Goal: Information Seeking & Learning: Check status

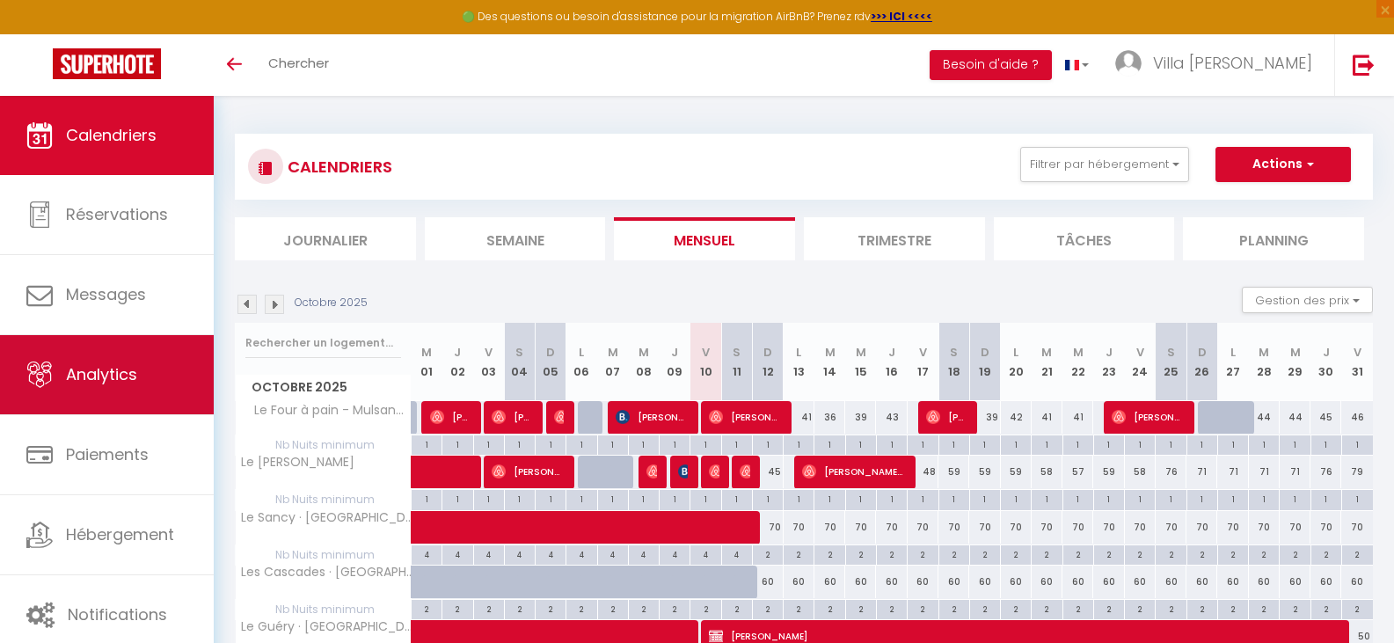
click at [64, 375] on link "Analytics" at bounding box center [107, 374] width 214 height 79
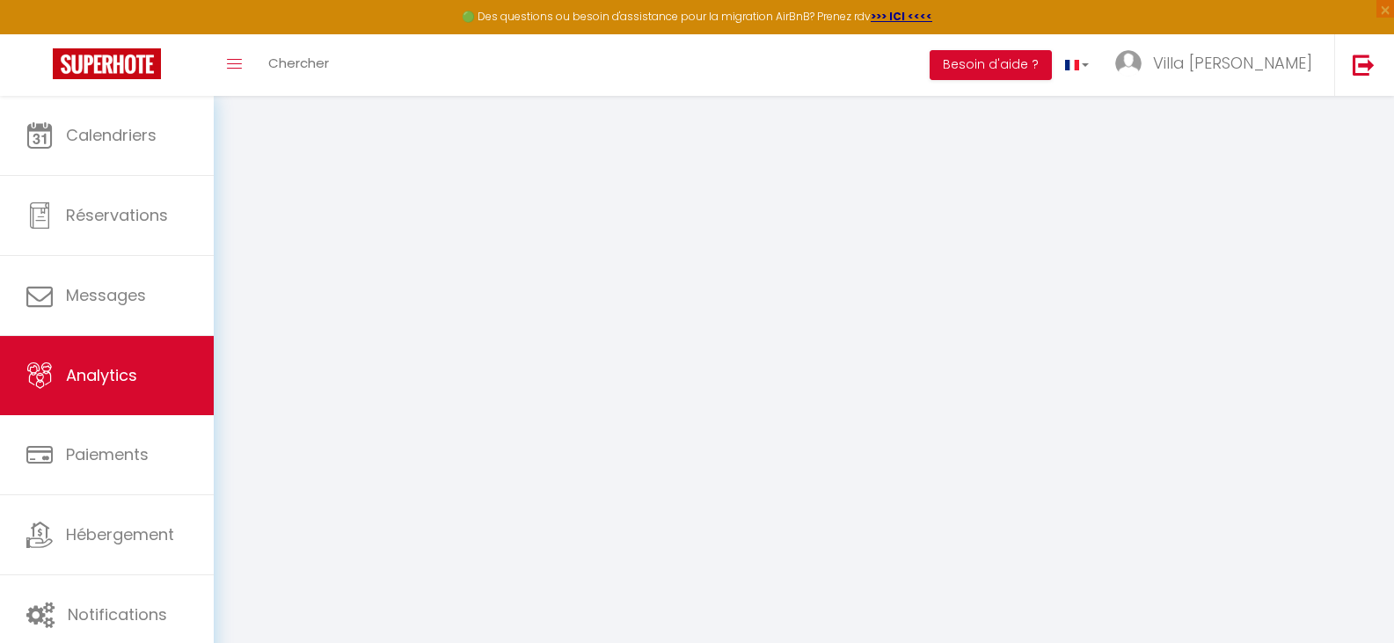
select select "2025"
select select "10"
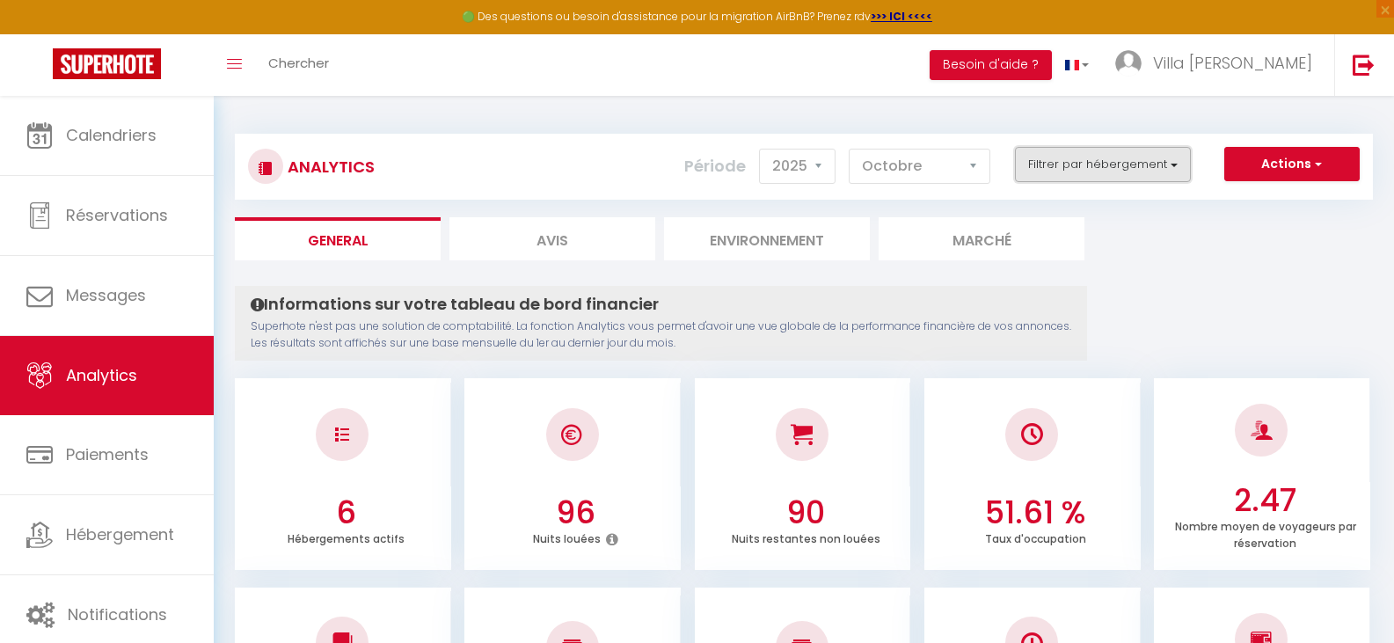
click at [1136, 157] on button "Filtrer par hébergement" at bounding box center [1103, 164] width 176 height 35
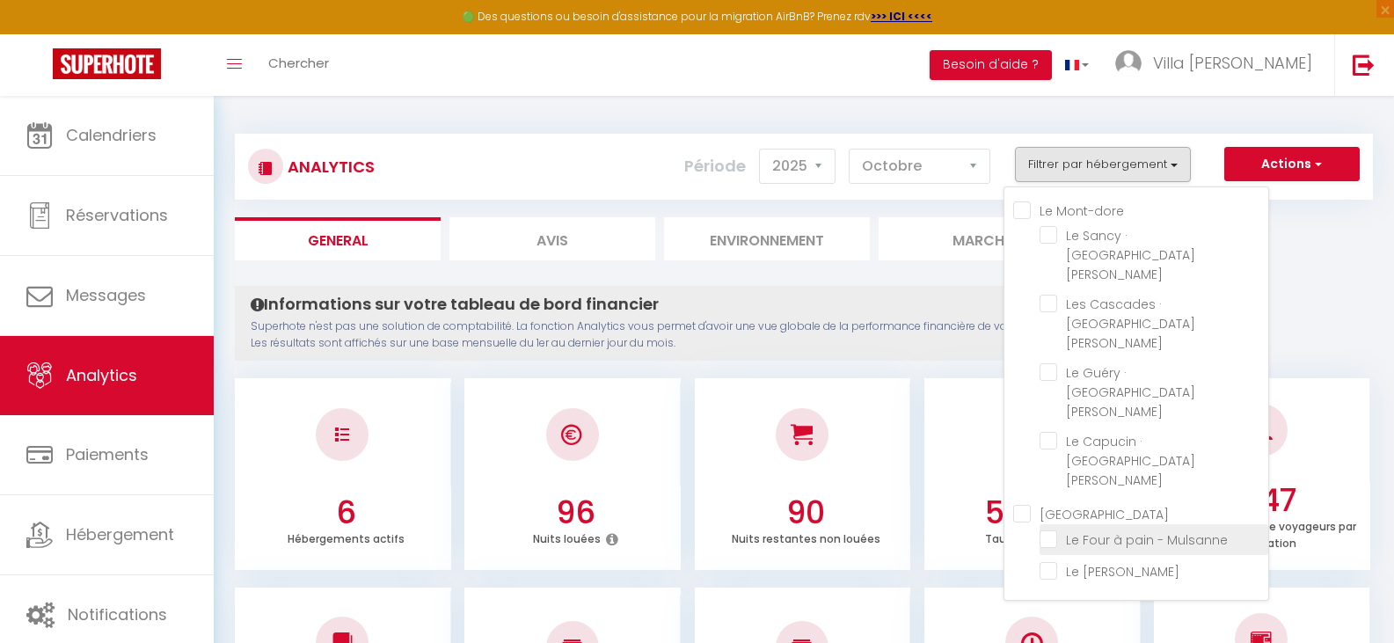
click at [1051, 529] on Mulsanne "checkbox" at bounding box center [1154, 538] width 229 height 18
checkbox Mulsanne "true"
checkbox Julien "false"
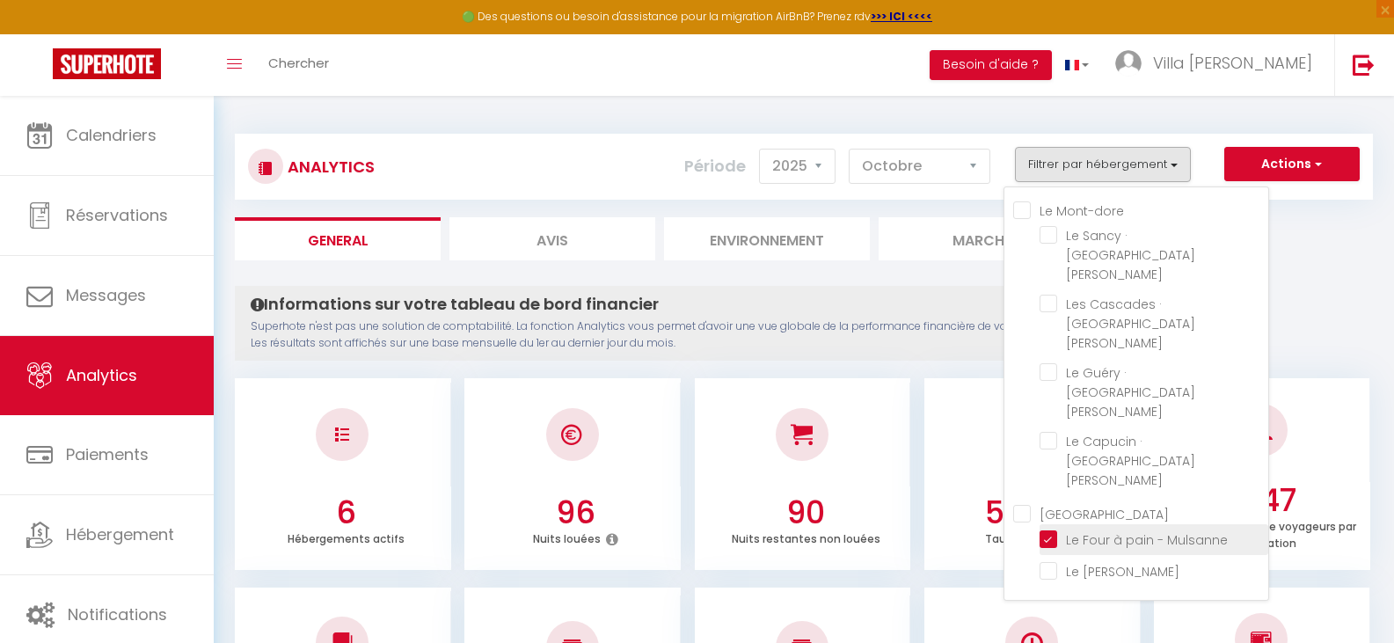
checkbox Julien "false"
checkbox Mans "false"
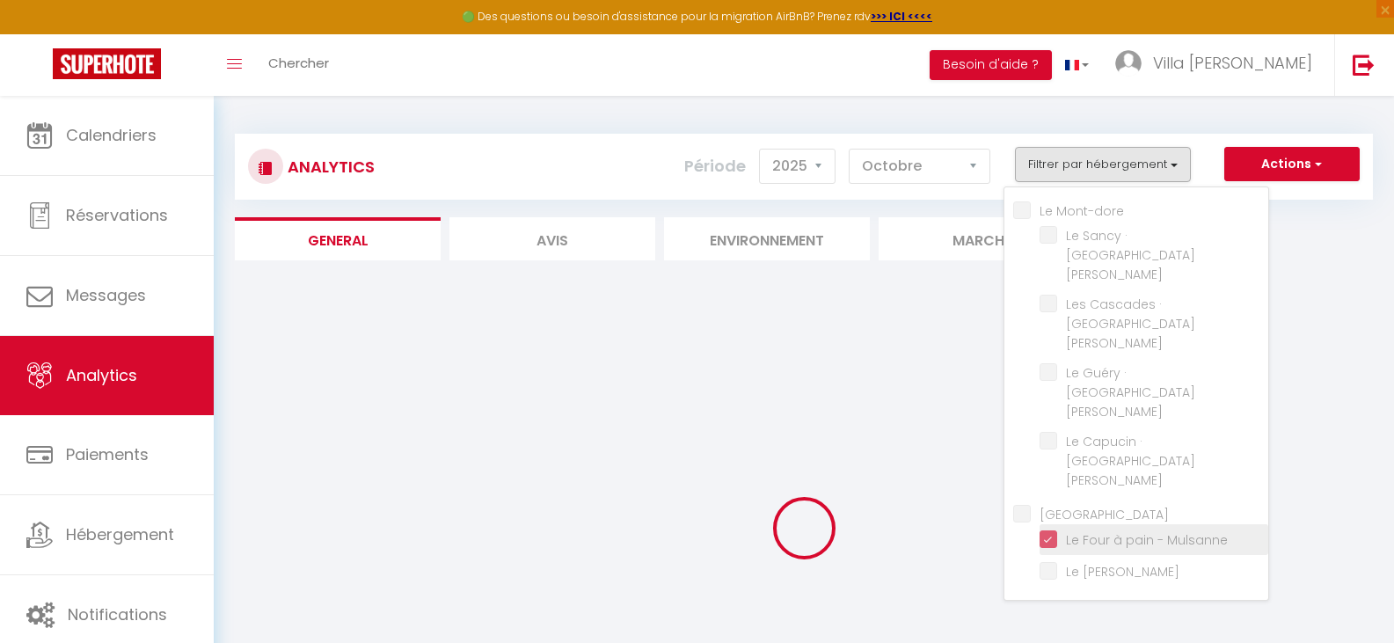
checkbox Julien "false"
checkbox Mans "false"
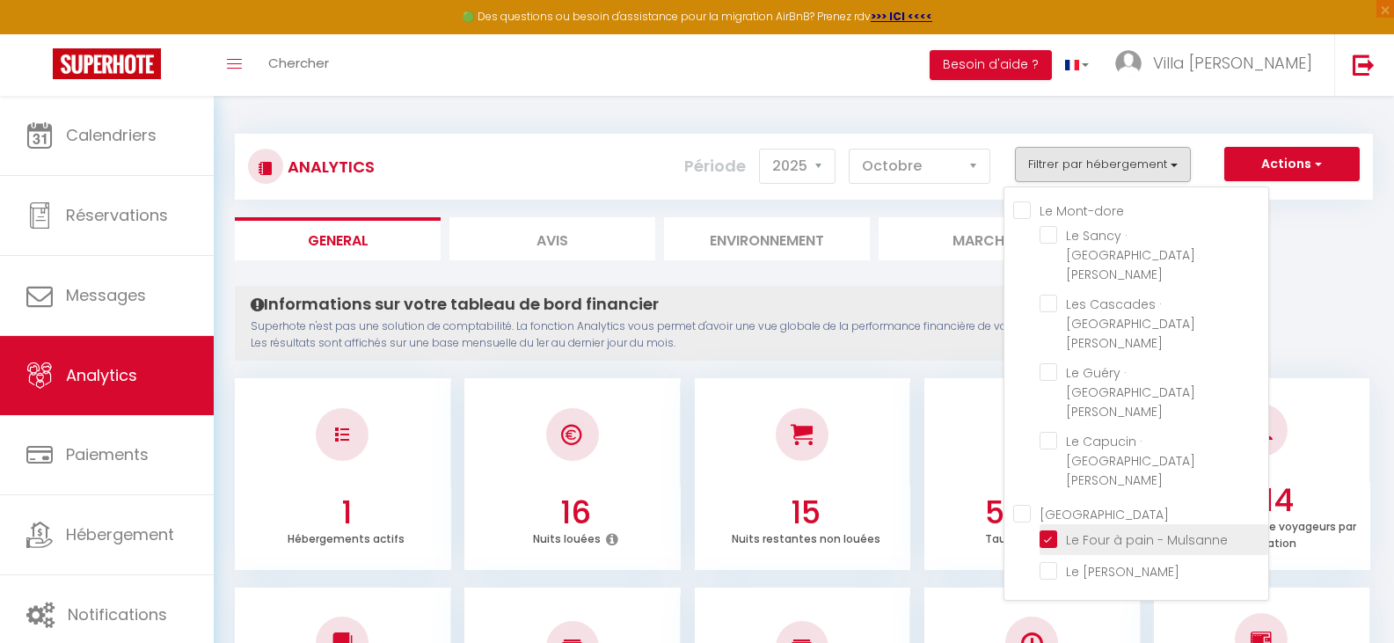
click at [1055, 529] on Mulsanne "checkbox" at bounding box center [1154, 538] width 229 height 18
checkbox Mulsanne "false"
checkbox Julien "false"
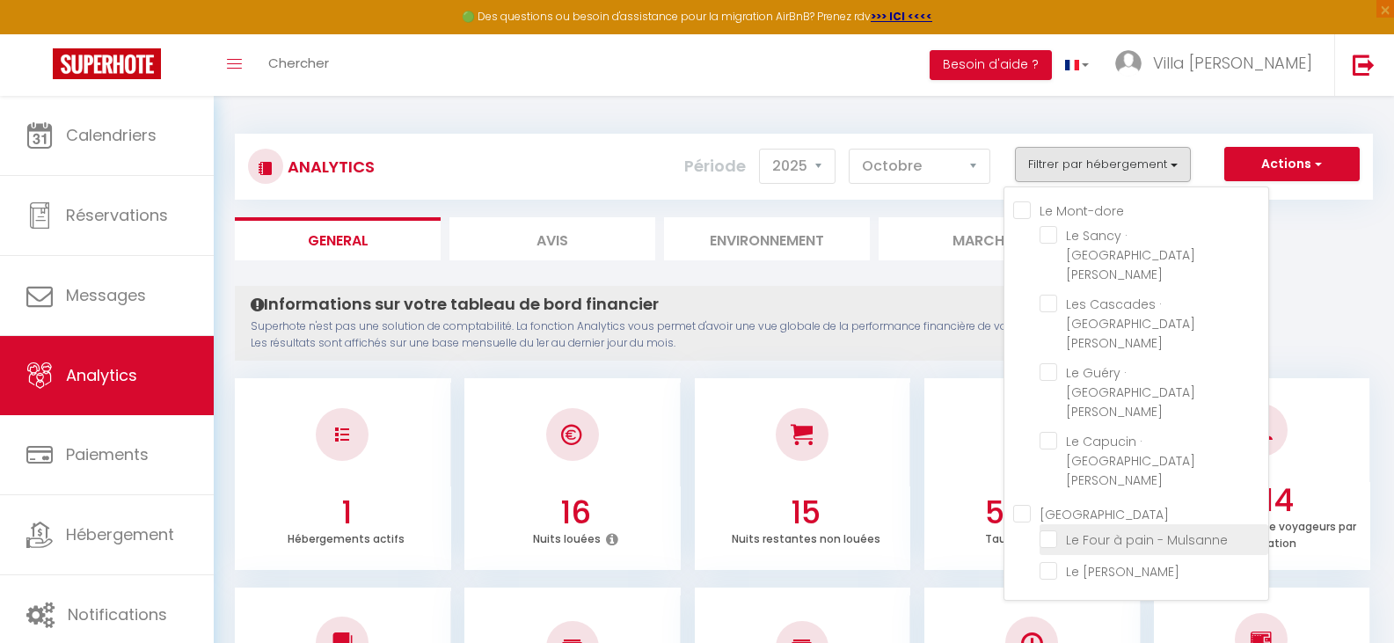
checkbox Julien "false"
checkbox Mans "false"
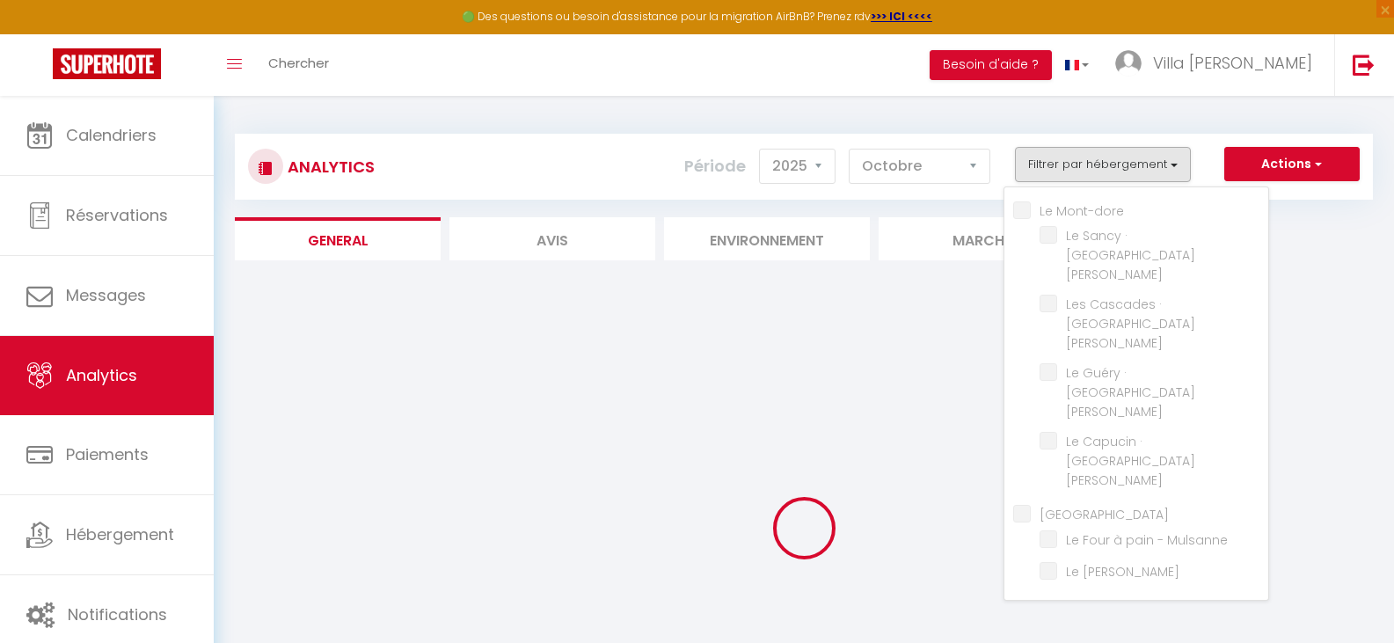
checkbox Julien "false"
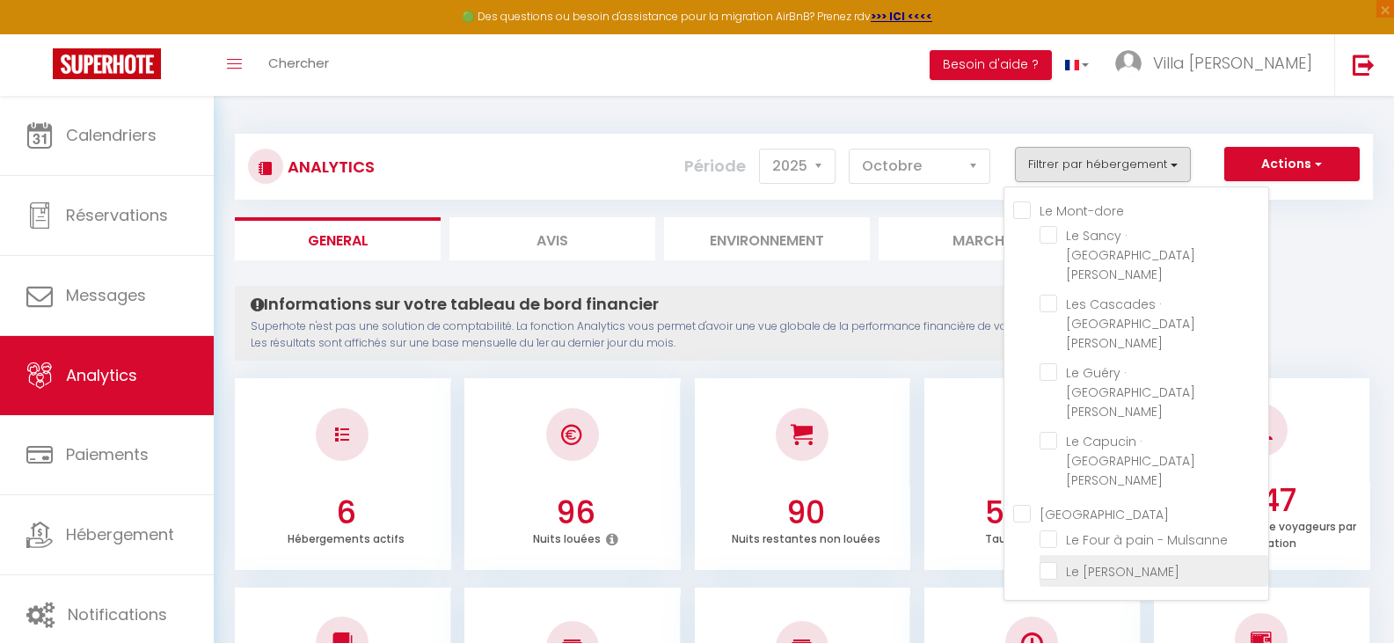
click at [1048, 560] on Mans "checkbox" at bounding box center [1154, 569] width 229 height 18
checkbox Mans "true"
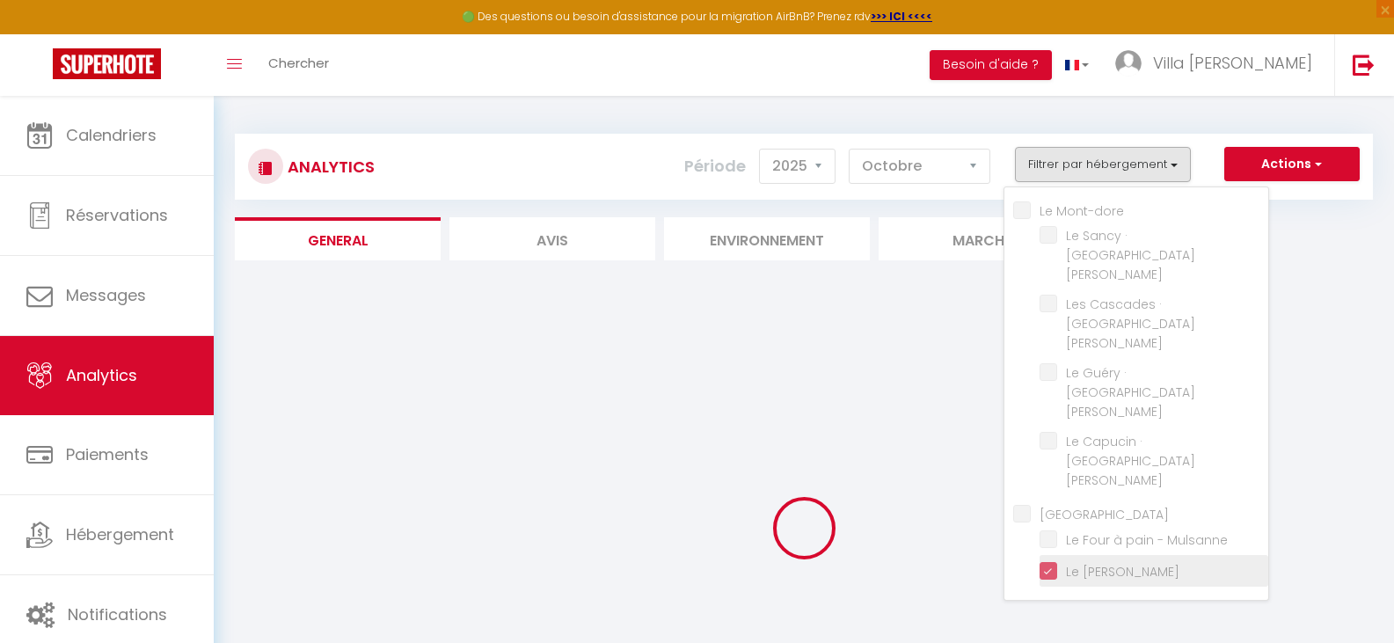
checkbox Julien "false"
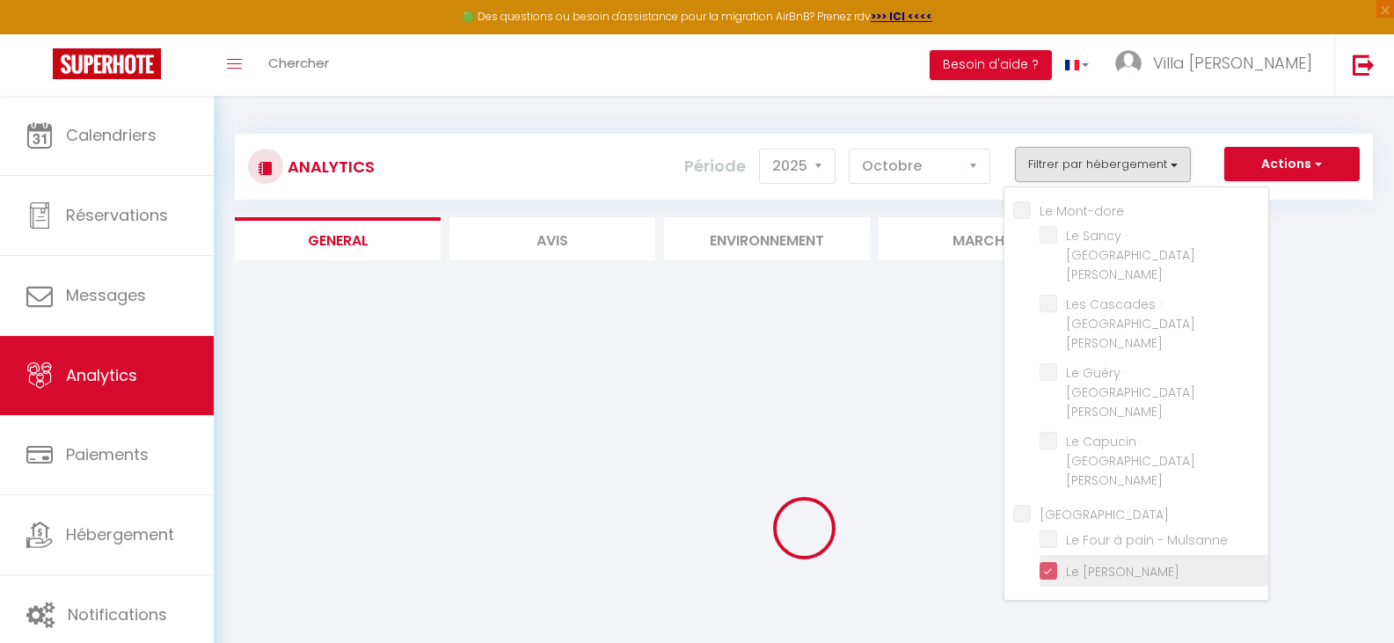
checkbox Julien "false"
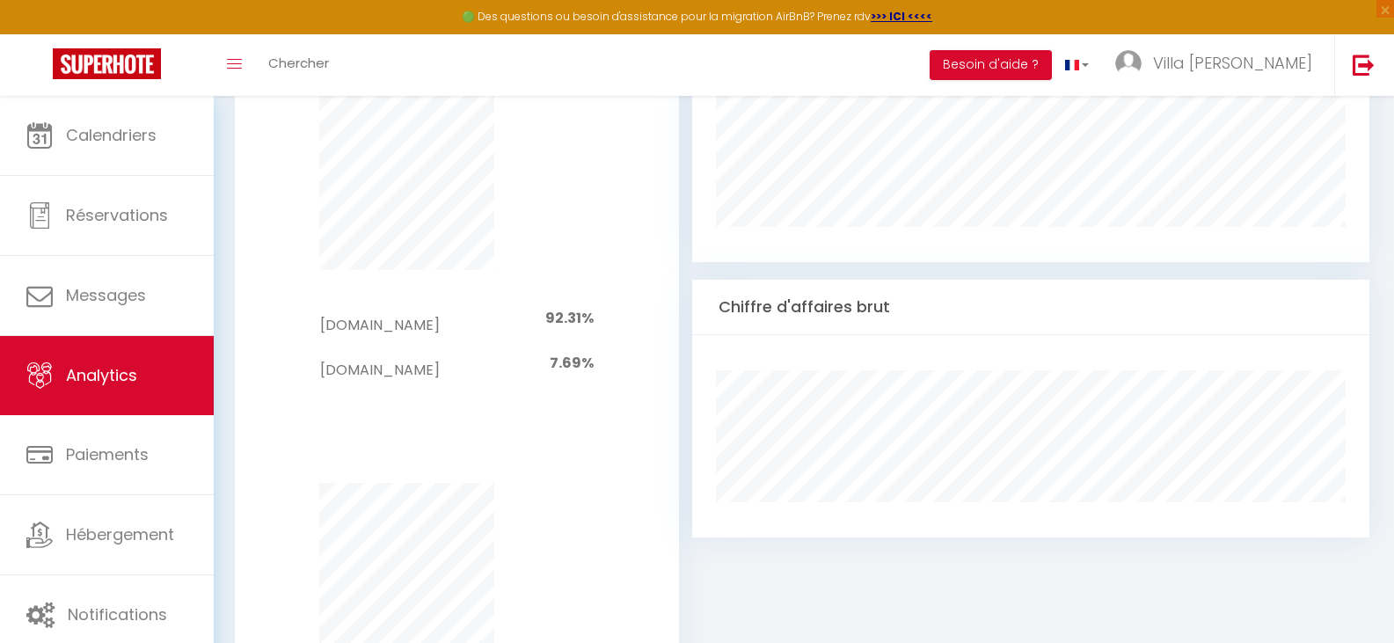
scroll to position [928, 0]
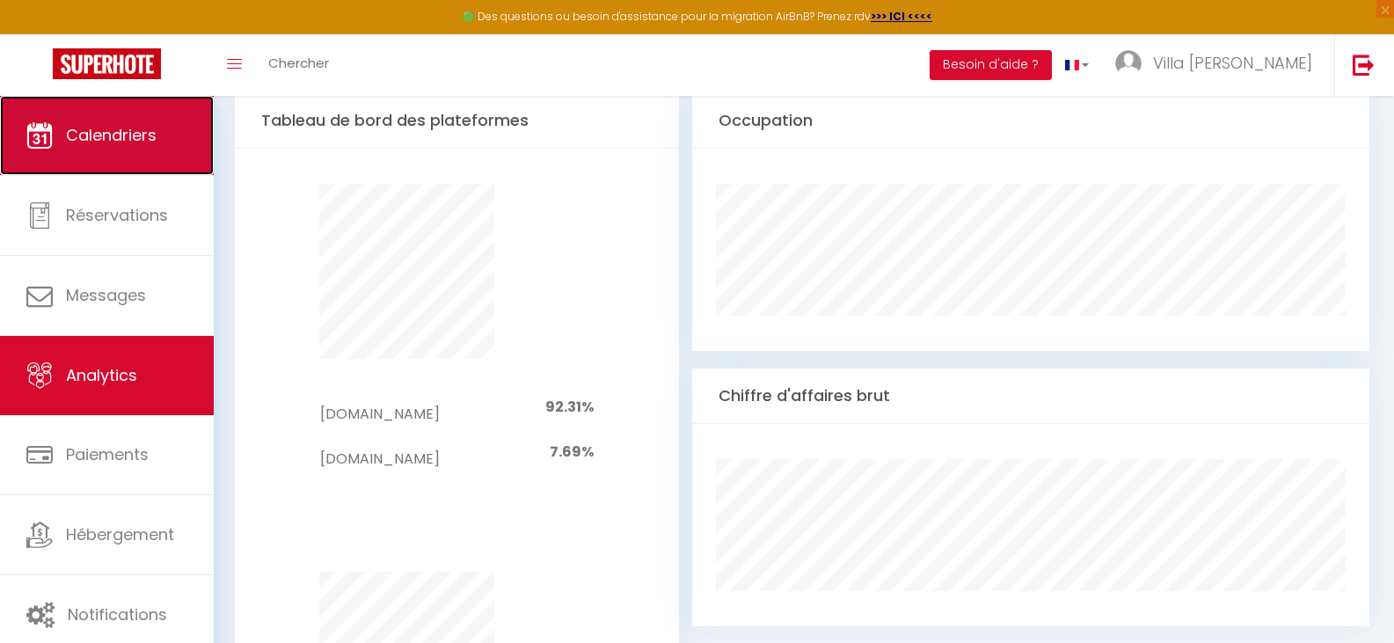
click at [142, 117] on link "Calendriers" at bounding box center [107, 135] width 214 height 79
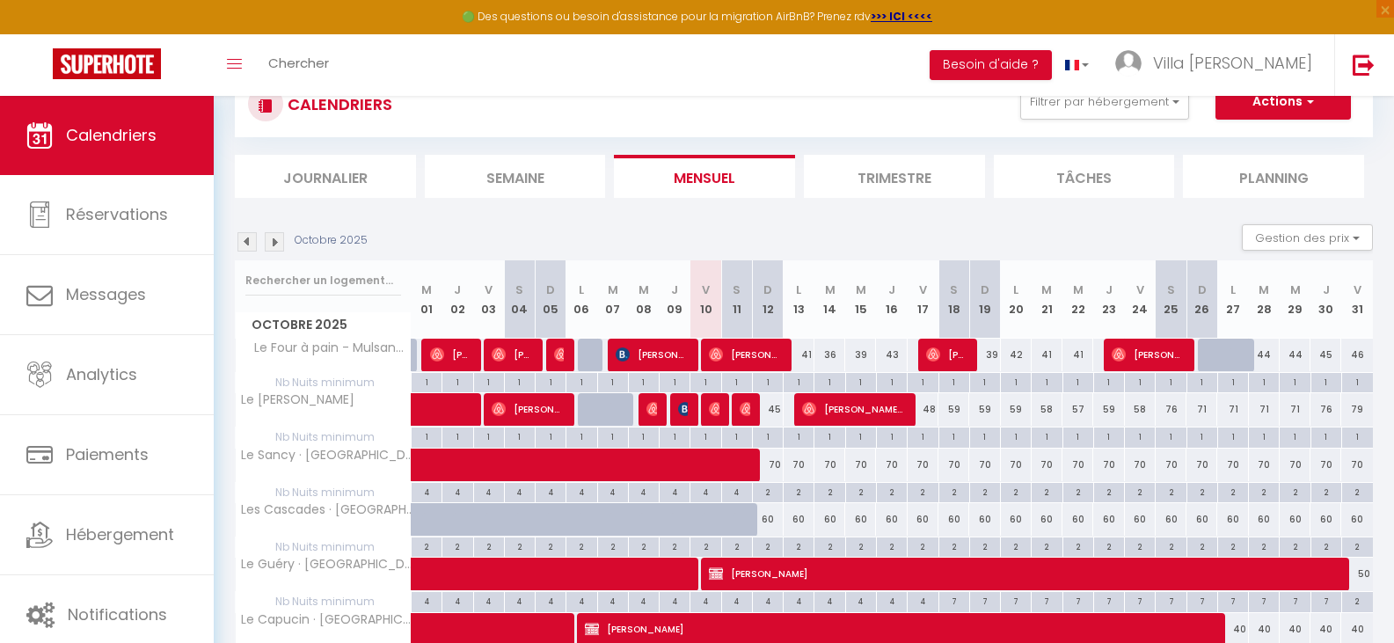
scroll to position [88, 0]
